Goal: Contribute content: Add original content to the website for others to see

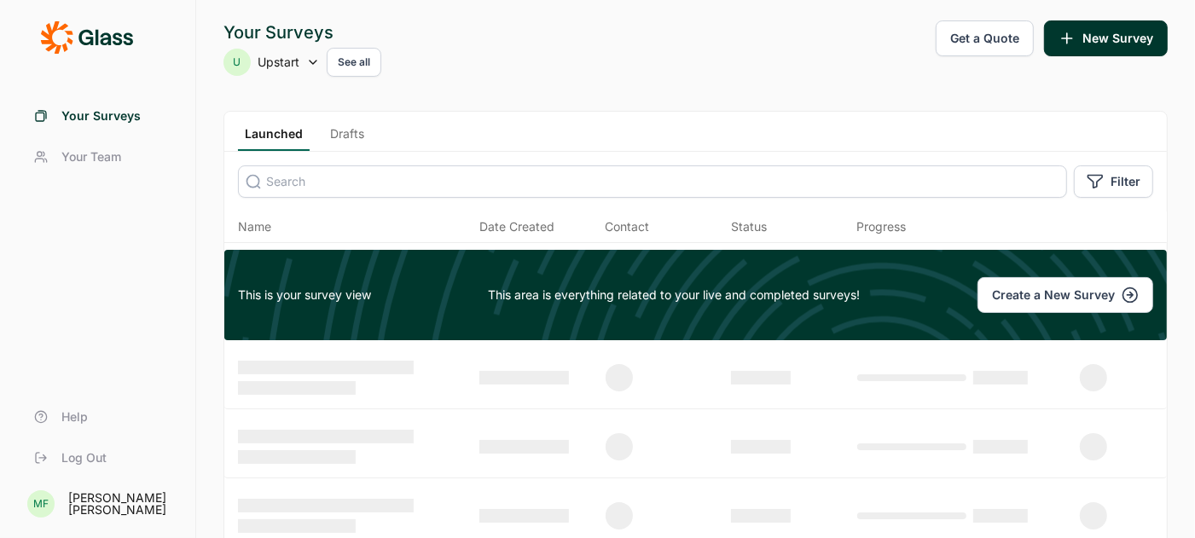
click at [343, 132] on link "Drafts" at bounding box center [347, 138] width 48 height 26
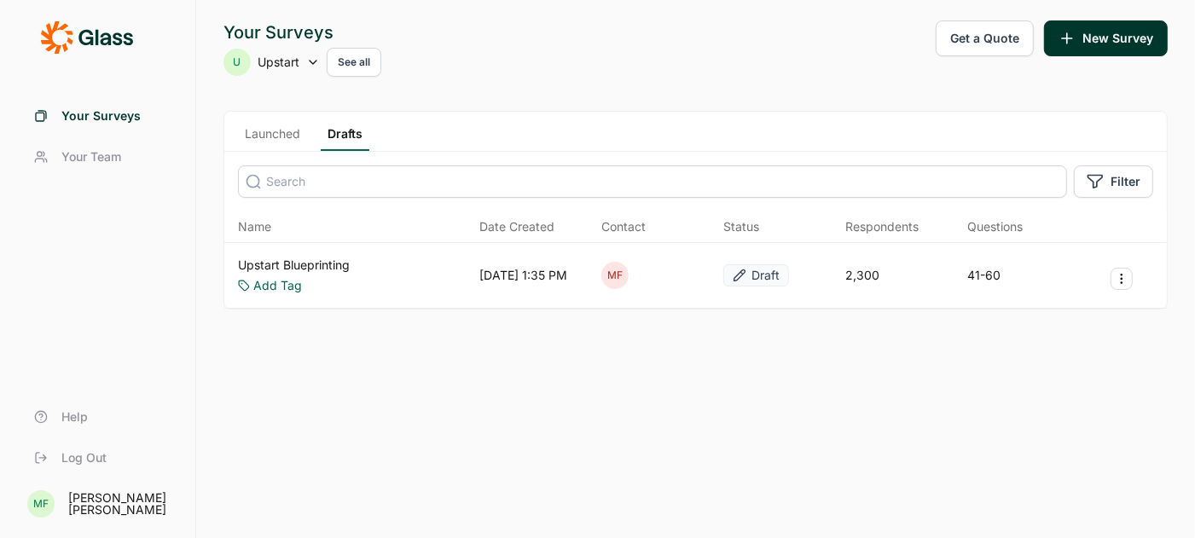
click at [276, 260] on link "Upstart Blueprinting" at bounding box center [294, 265] width 112 height 17
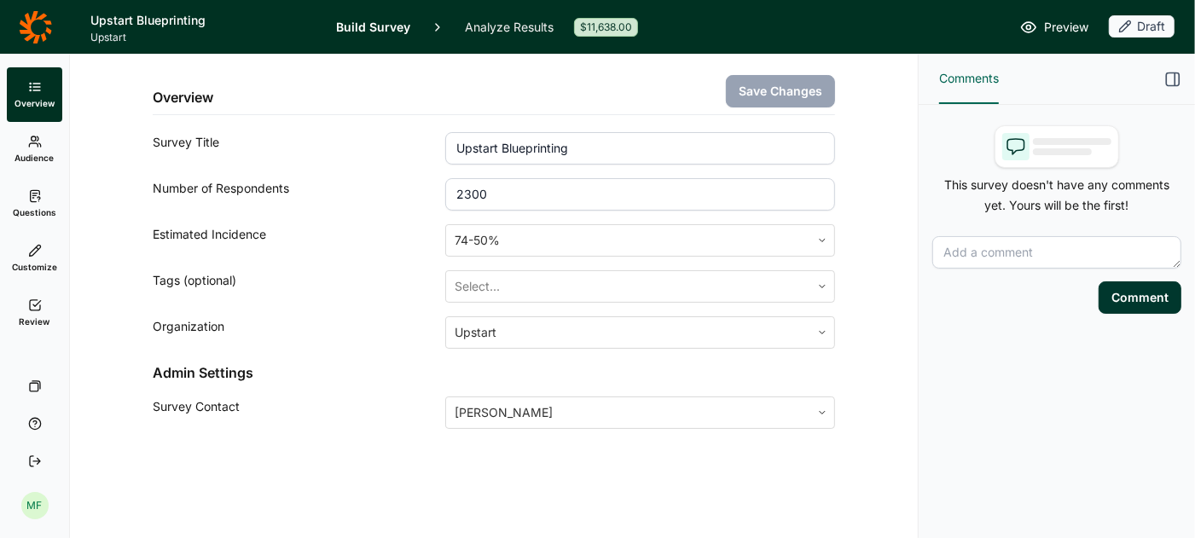
click at [37, 205] on link "Questions" at bounding box center [34, 204] width 55 height 55
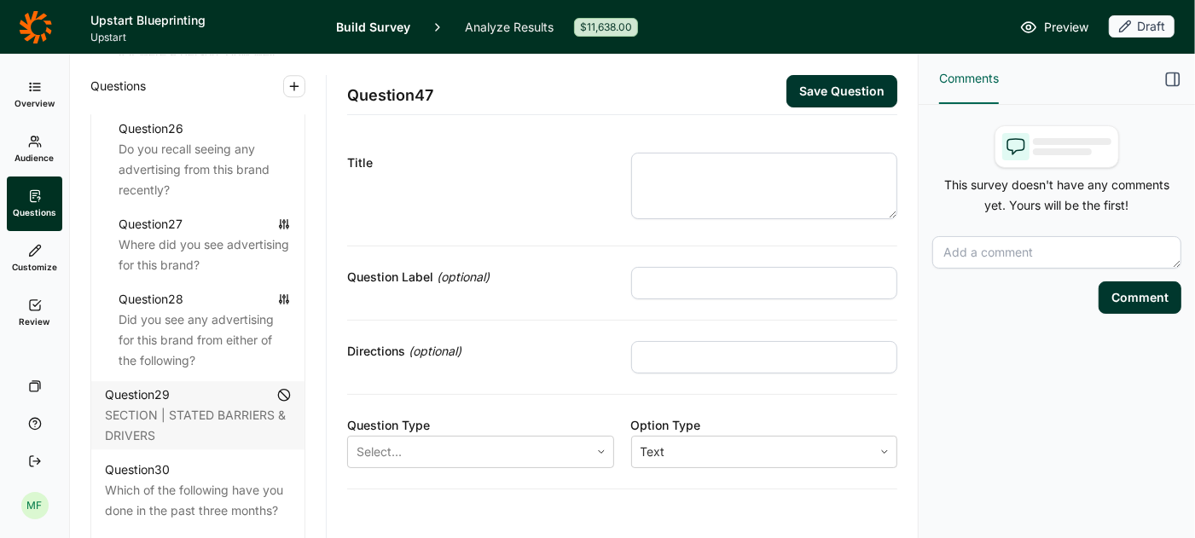
scroll to position [3392, 0]
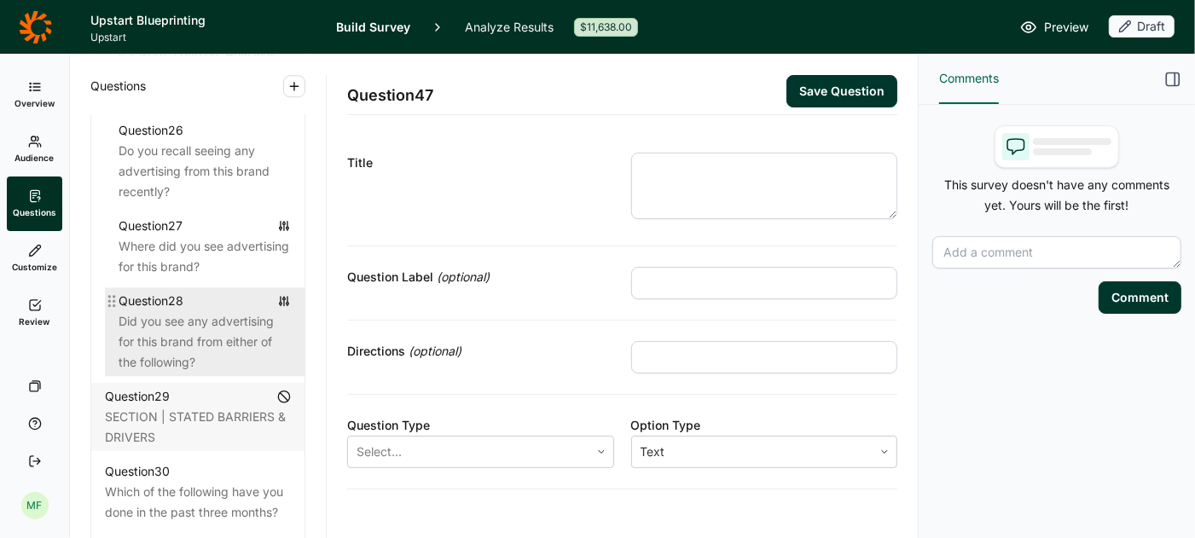
click at [185, 311] on div "Did you see any advertising for this brand from either of the following?" at bounding box center [205, 341] width 172 height 61
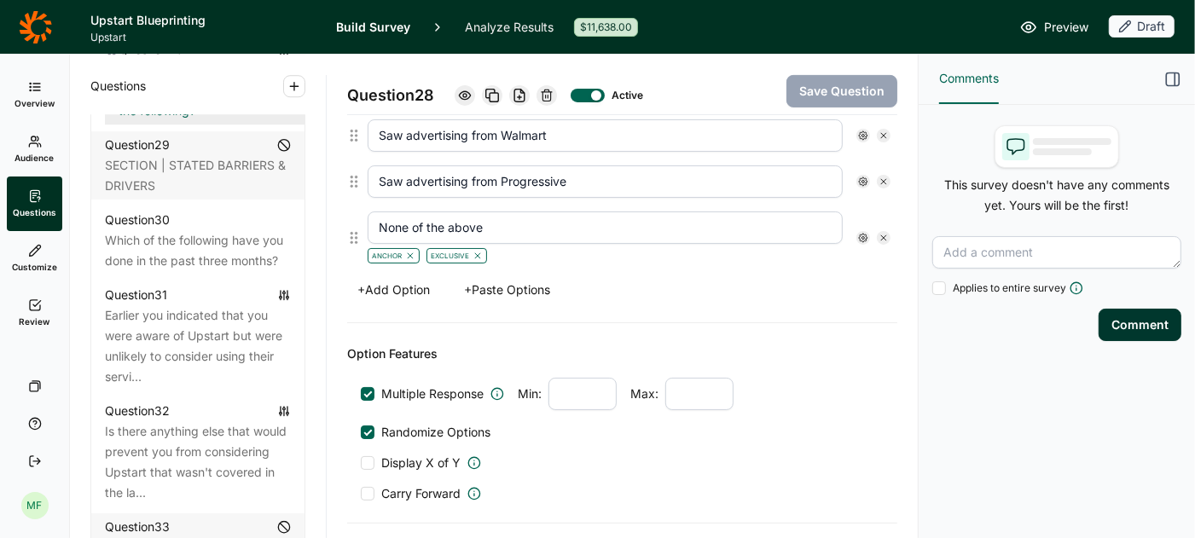
scroll to position [3662, 0]
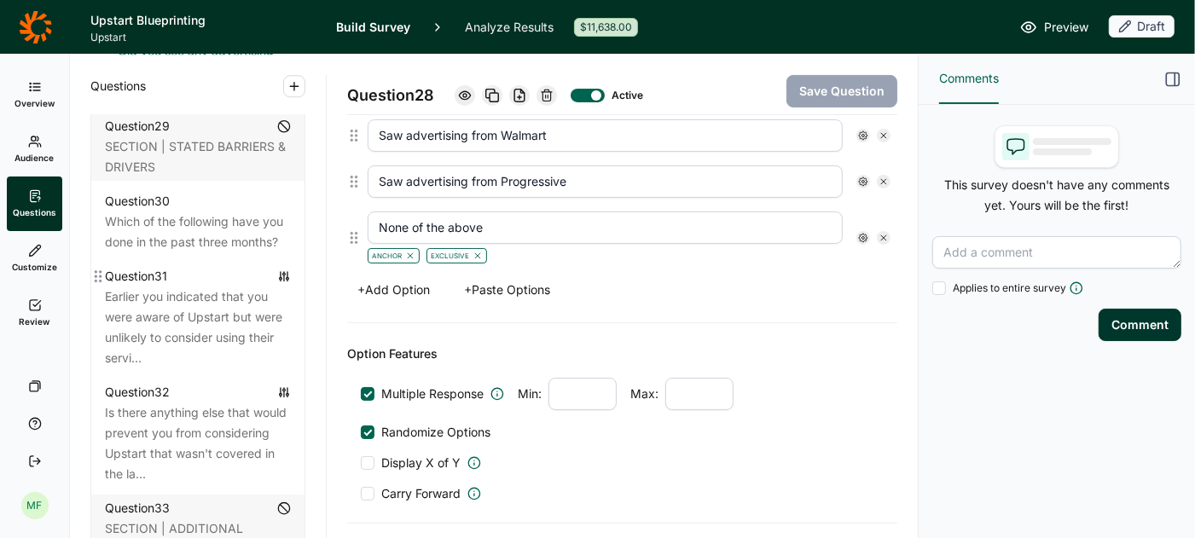
click at [197, 303] on div "Earlier you indicated that you were aware of Upstart but were unlikely to consi…" at bounding box center [198, 328] width 186 height 82
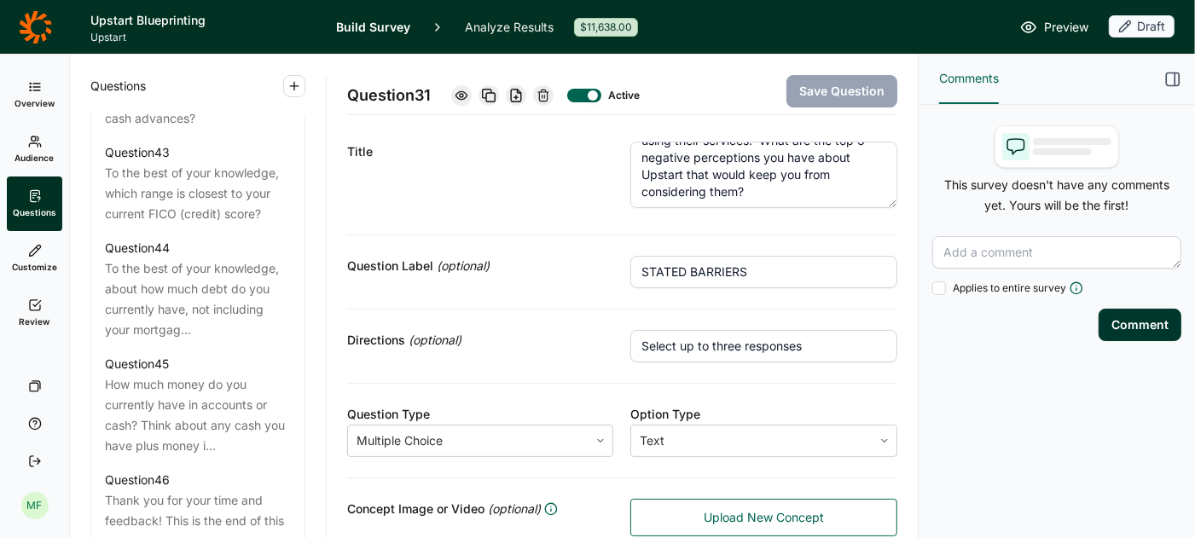
scroll to position [4923, 0]
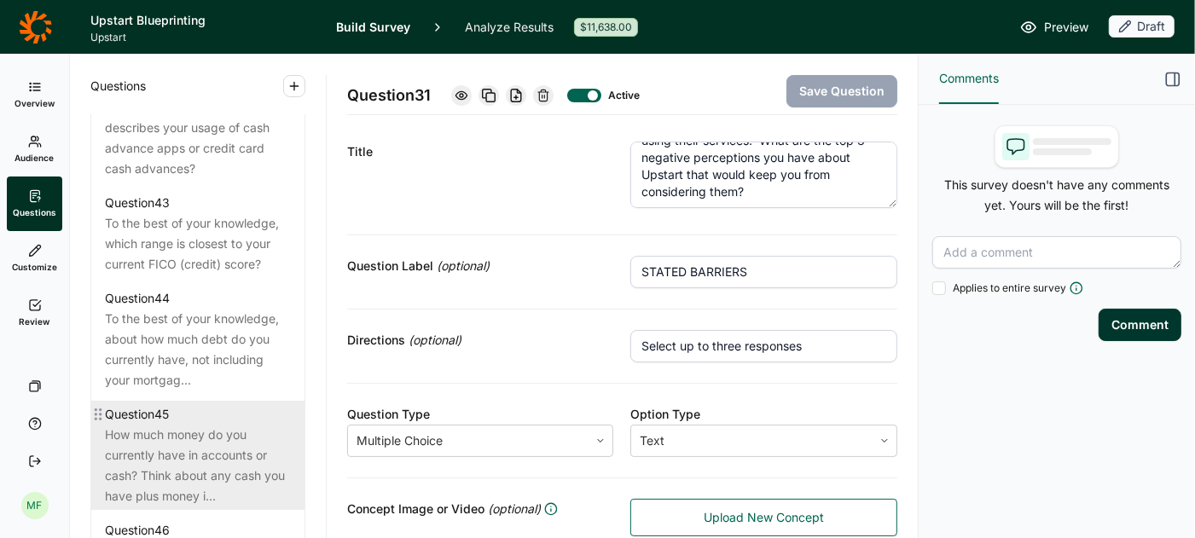
click at [196, 425] on div "How much money do you currently have in accounts or cash? Think about any cash …" at bounding box center [198, 466] width 186 height 82
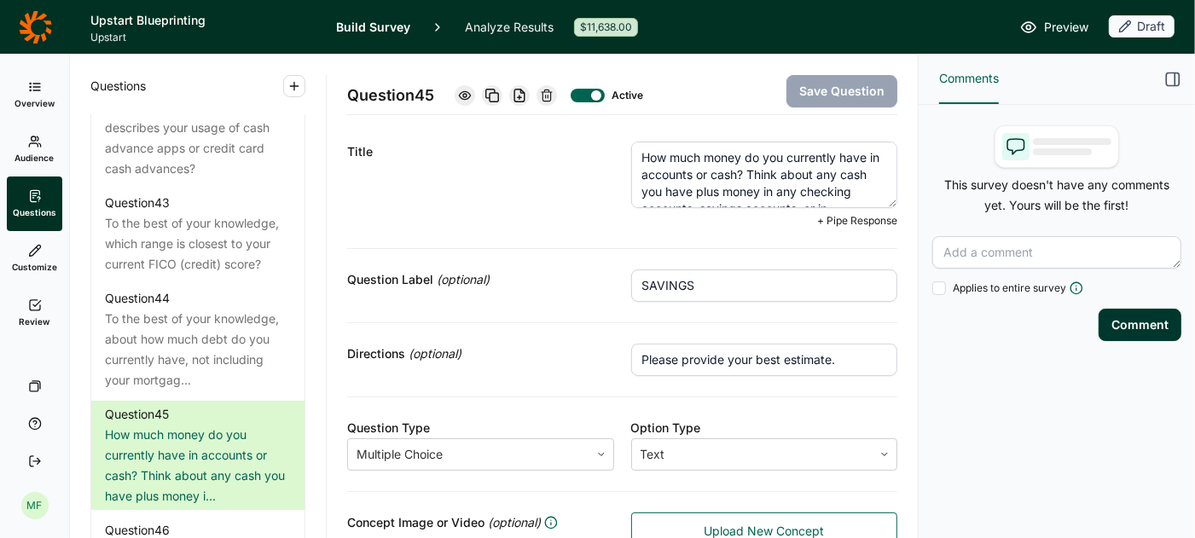
click at [715, 171] on textarea "How much money do you currently have in accounts or cash? Think about any cash …" at bounding box center [764, 175] width 267 height 67
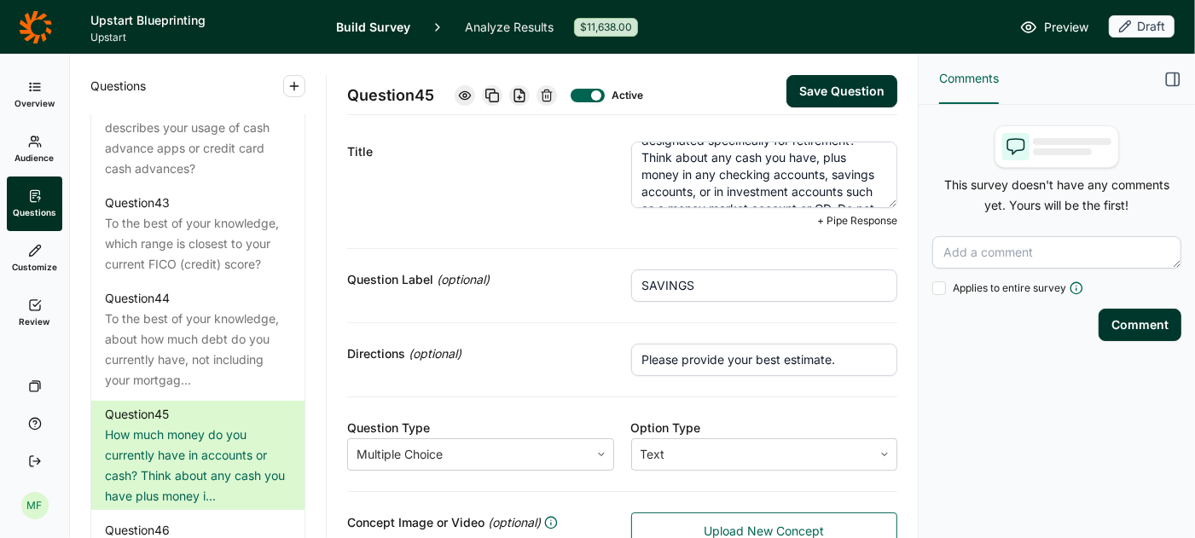
scroll to position [60, 0]
click at [701, 184] on textarea "How much money do you currently have in accounts, cash or investments that is N…" at bounding box center [764, 175] width 267 height 67
drag, startPoint x: 781, startPoint y: 158, endPoint x: 761, endPoint y: 174, distance: 25.4
click at [761, 174] on textarea "How much money do you currently have in accounts, cash or investments that is N…" at bounding box center [764, 175] width 267 height 67
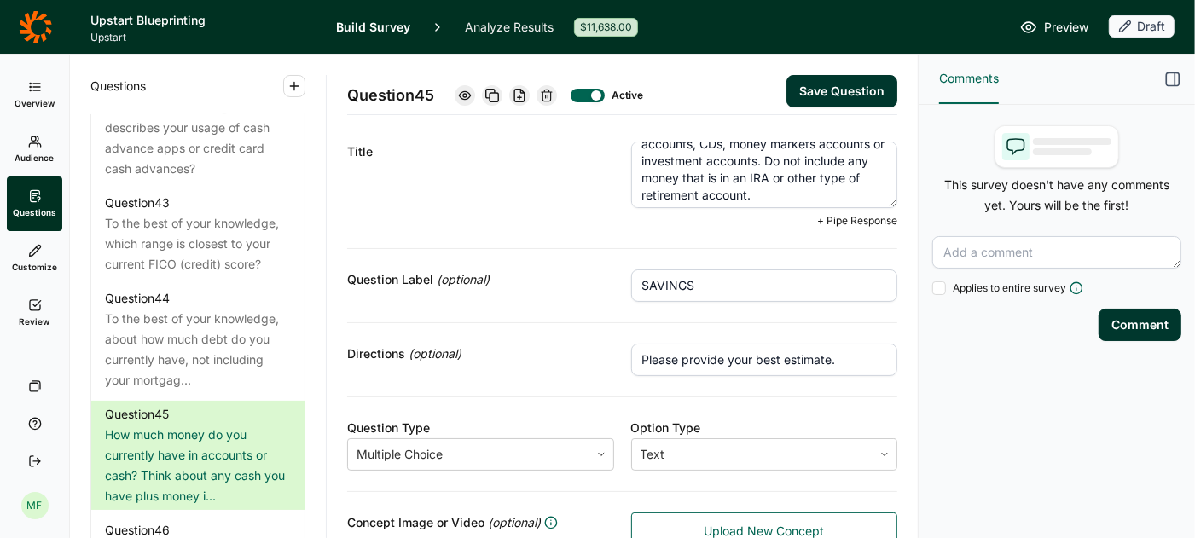
click at [769, 178] on textarea "How much money do you currently have in accounts, cash or investments that is N…" at bounding box center [764, 175] width 267 height 67
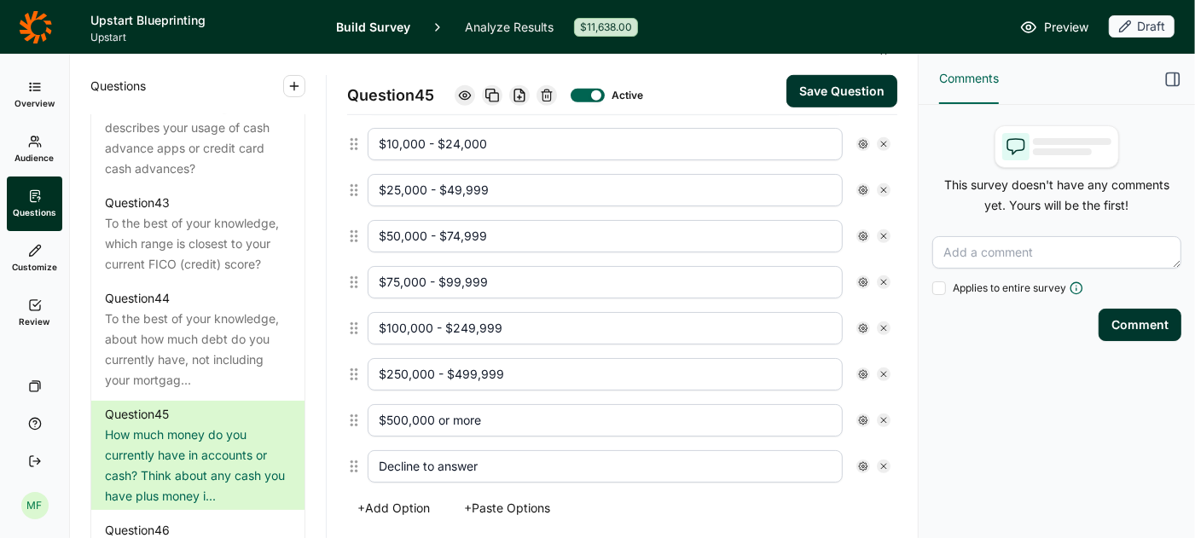
scroll to position [789, 0]
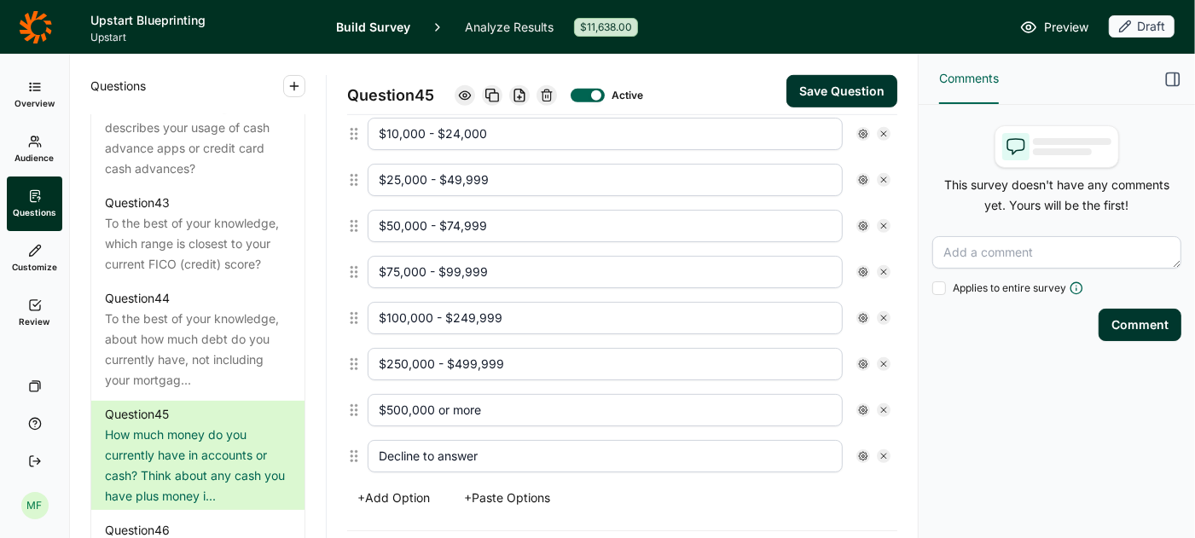
type textarea "How much money do you currently have in accounts, cash or investments that is N…"
click at [847, 91] on button "Save Question" at bounding box center [841, 91] width 111 height 32
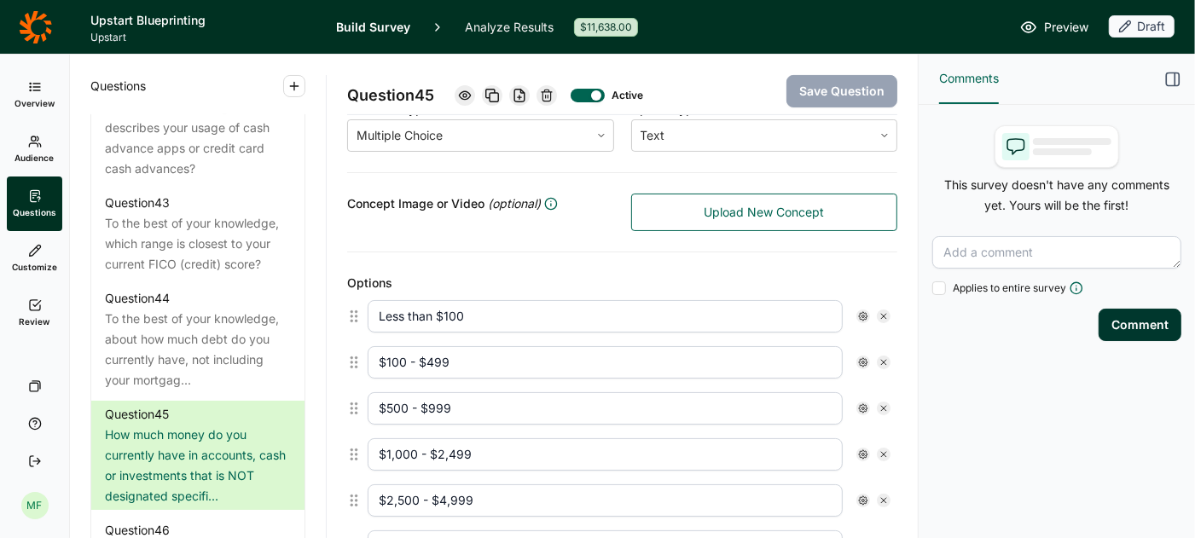
scroll to position [0, 0]
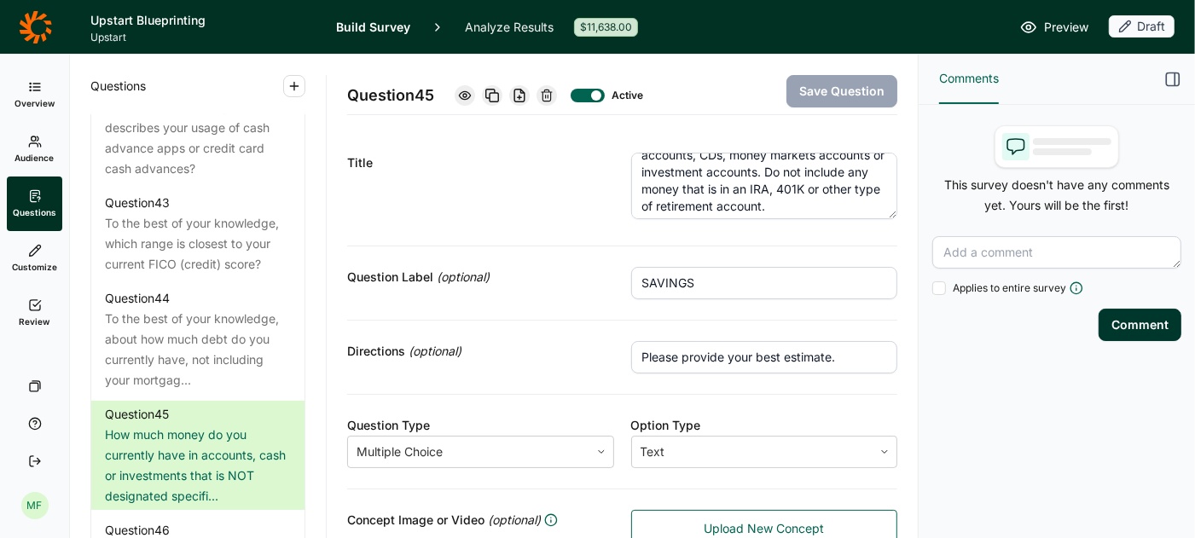
click at [35, 316] on span "Review" at bounding box center [35, 322] width 31 height 12
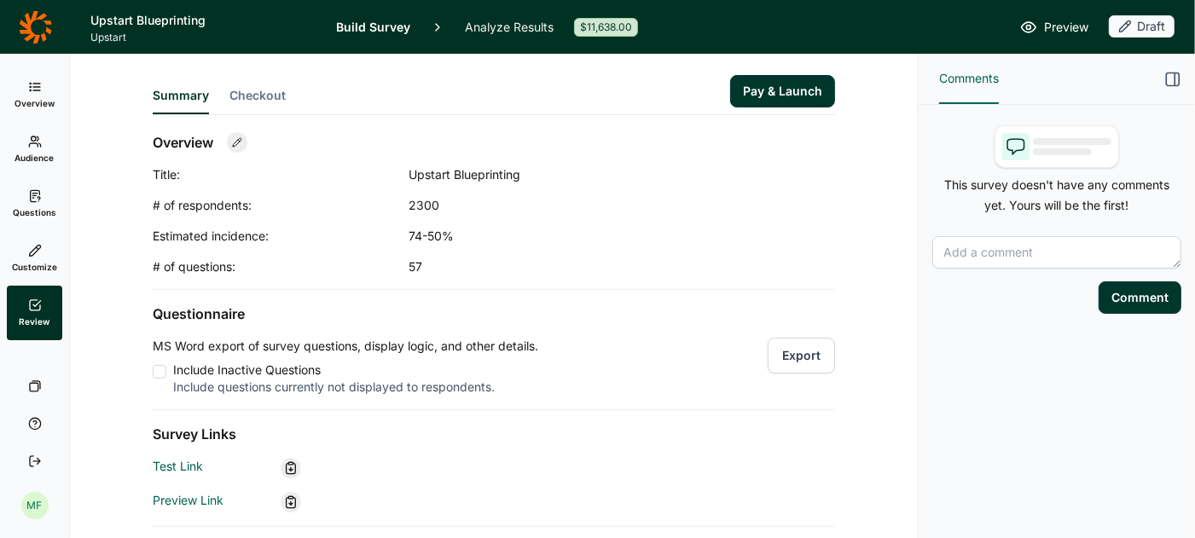
click at [810, 356] on button "Export" at bounding box center [801, 356] width 67 height 36
